Goal: Task Accomplishment & Management: Complete application form

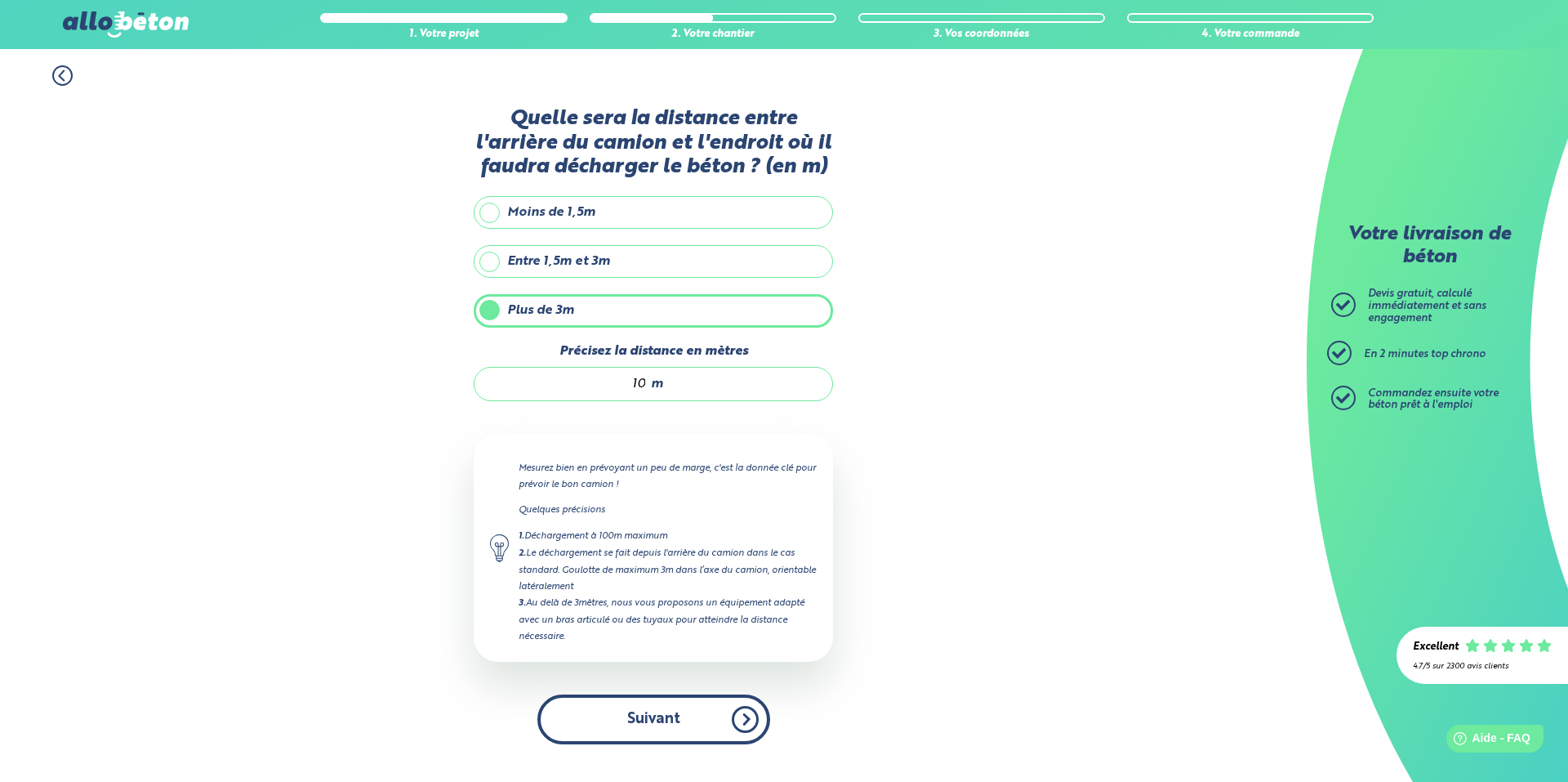
click at [701, 724] on button "Suivant" at bounding box center [654, 720] width 233 height 50
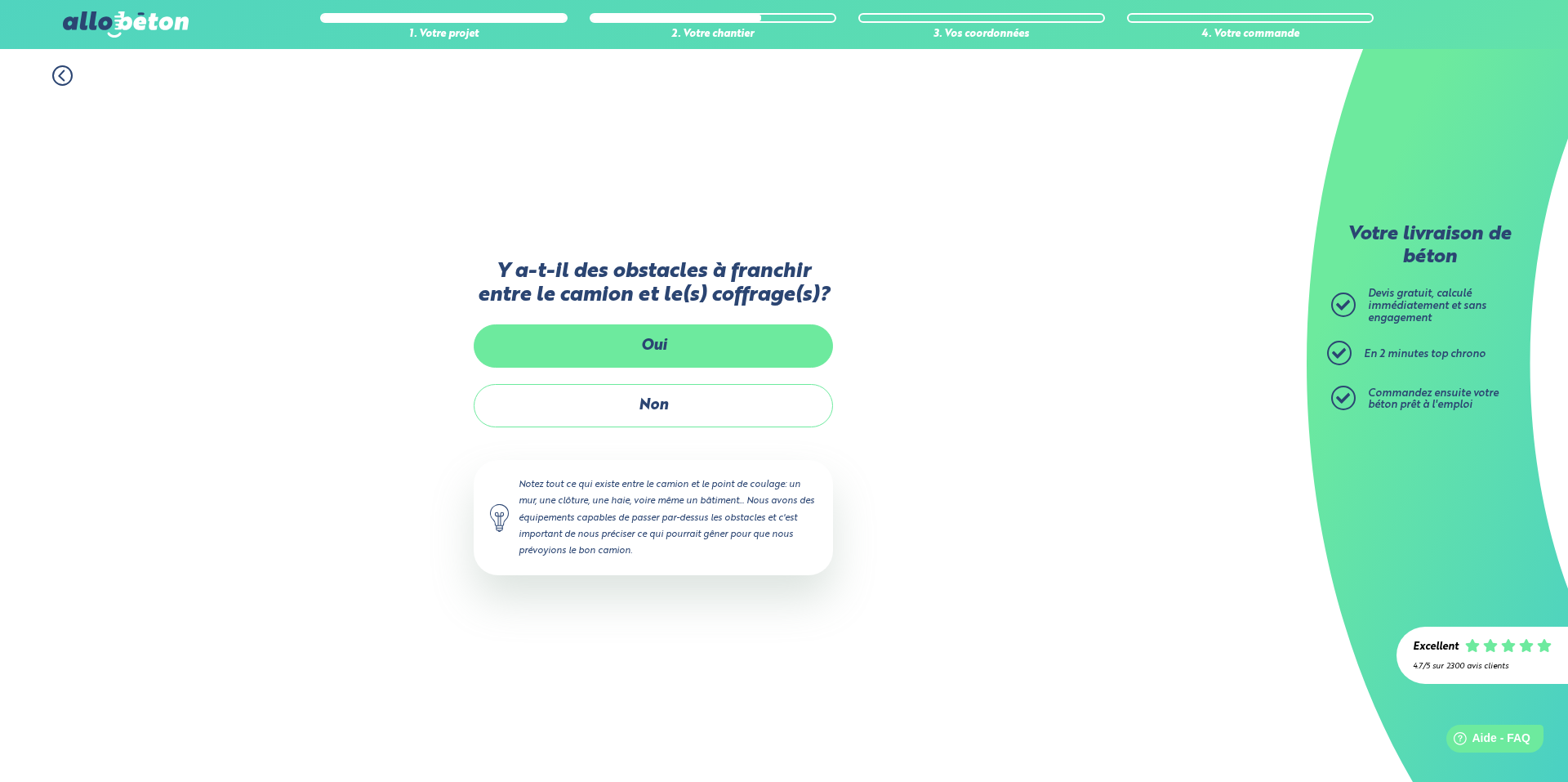
click at [682, 352] on label "Oui" at bounding box center [654, 347] width 360 height 44
click at [0, 0] on input "Oui" at bounding box center [0, 0] width 0 height 0
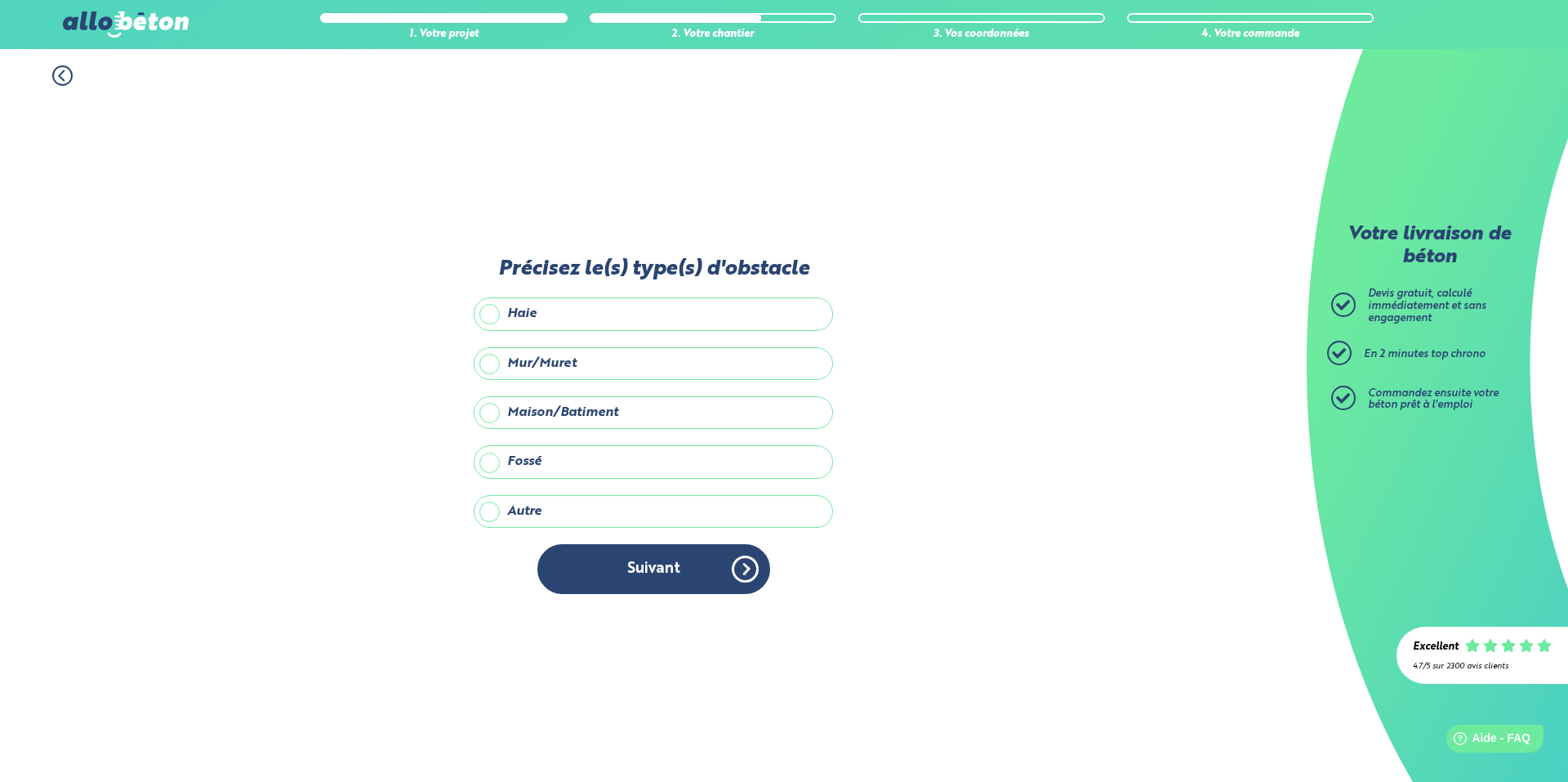
click at [525, 416] on label "Maison/Batiment" at bounding box center [654, 413] width 360 height 33
click at [0, 0] on input "Maison/Batiment" at bounding box center [0, 0] width 0 height 0
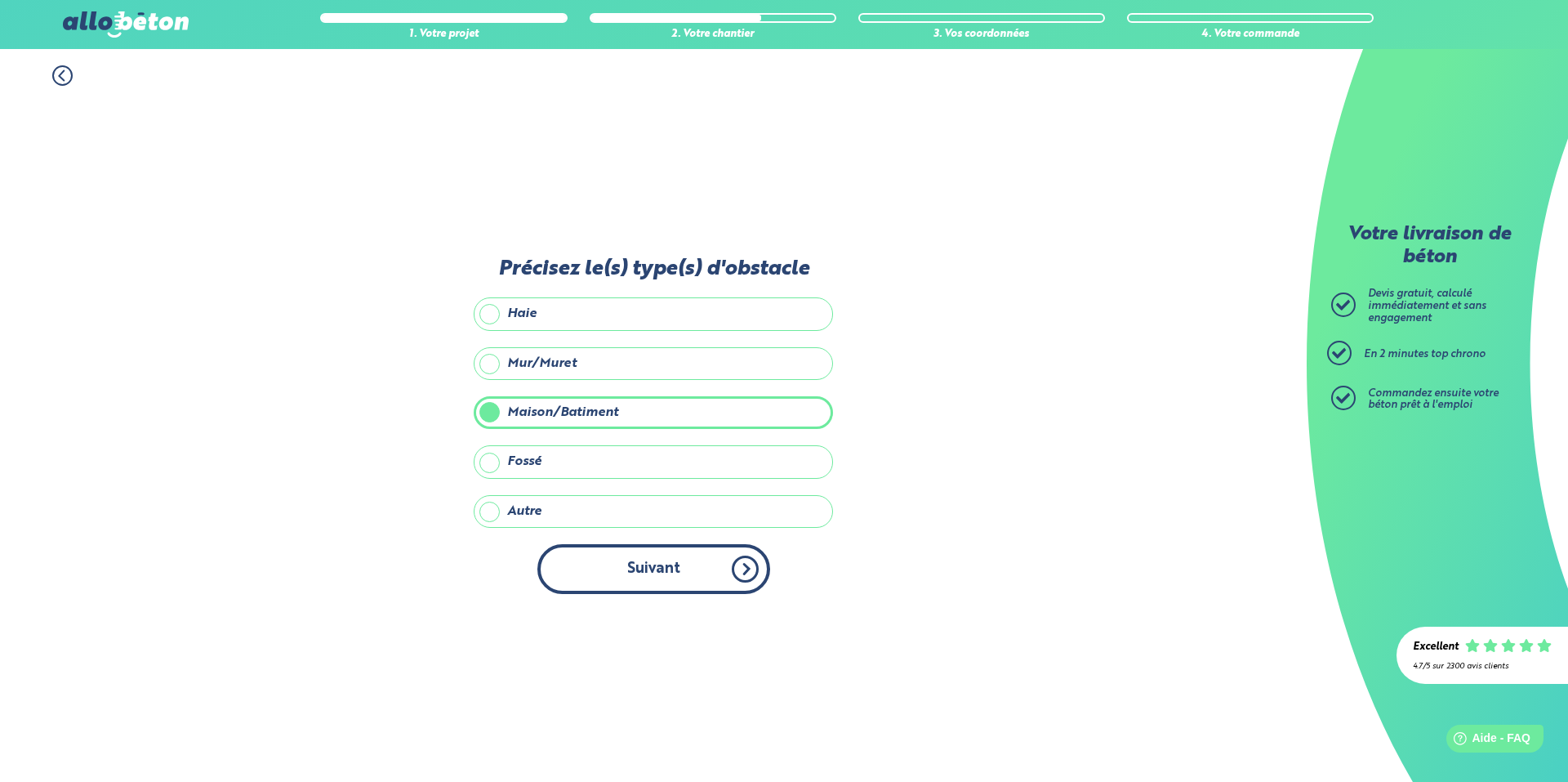
click at [668, 573] on button "Suivant" at bounding box center [654, 569] width 233 height 50
